Goal: Book appointment/travel/reservation

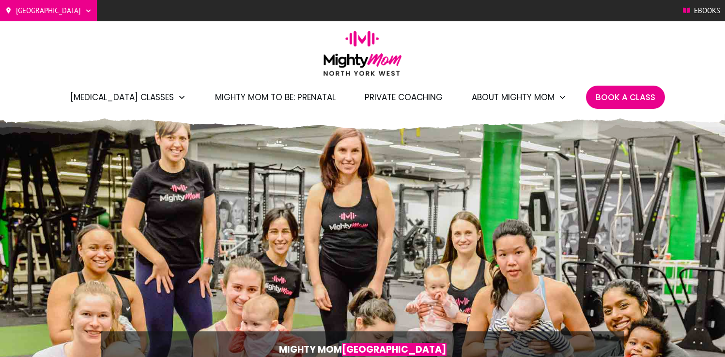
click at [596, 103] on span "Book A Class" at bounding box center [626, 97] width 60 height 16
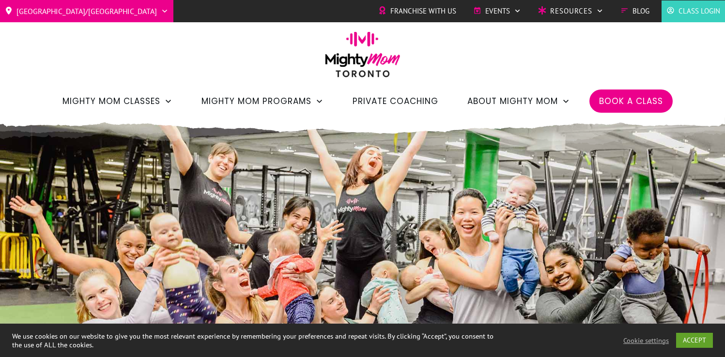
click at [689, 14] on span "Class Login" at bounding box center [699, 11] width 42 height 15
